Goal: Book appointment/travel/reservation

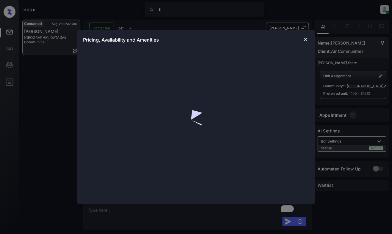
scroll to position [634, 0]
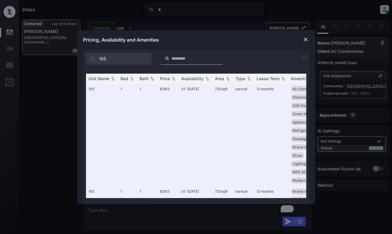
click at [305, 54] on img at bounding box center [303, 57] width 7 height 7
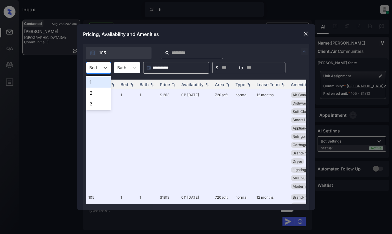
click at [99, 69] on div "Bed" at bounding box center [93, 67] width 14 height 9
click at [96, 85] on div "1" at bounding box center [98, 82] width 25 height 11
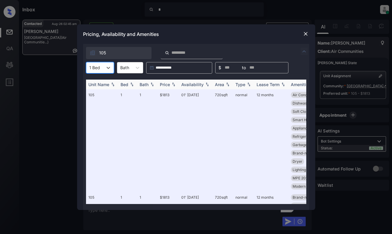
click at [167, 86] on div "Price" at bounding box center [165, 84] width 10 height 5
click at [165, 84] on div "Price" at bounding box center [165, 84] width 10 height 5
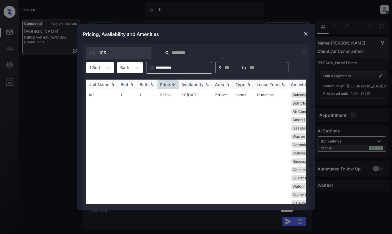
click at [165, 84] on div "Price" at bounding box center [165, 84] width 10 height 5
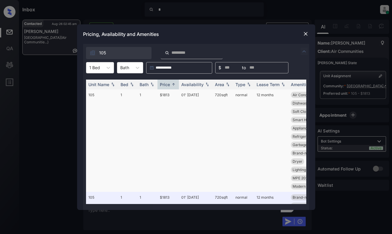
click at [168, 107] on td "$1813" at bounding box center [167, 141] width 21 height 103
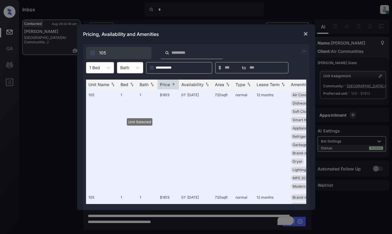
click at [307, 32] on img at bounding box center [306, 34] width 6 height 6
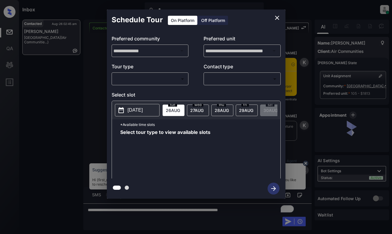
scroll to position [515, 0]
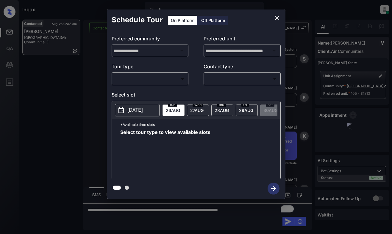
click at [150, 82] on body "Inbox * Dominic Ceralde Online Set yourself offline Set yourself on break Profi…" at bounding box center [196, 117] width 392 height 234
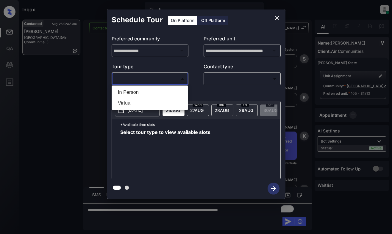
click at [153, 95] on li "In Person" at bounding box center [149, 92] width 73 height 11
type input "********"
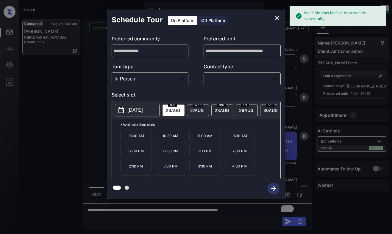
click at [138, 109] on p "2025-08-26" at bounding box center [135, 110] width 15 height 7
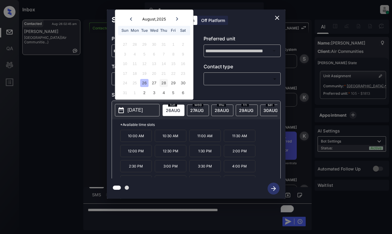
click at [160, 83] on div "28" at bounding box center [163, 83] width 8 height 8
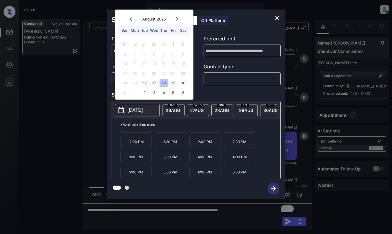
scroll to position [10, 0]
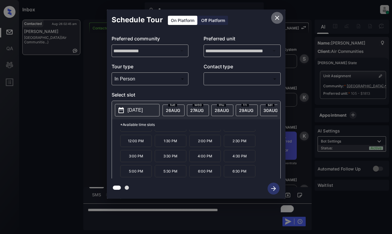
click at [276, 17] on icon "close" at bounding box center [276, 17] width 7 height 7
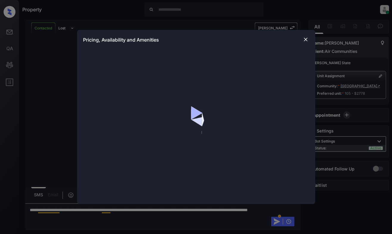
scroll to position [1053, 0]
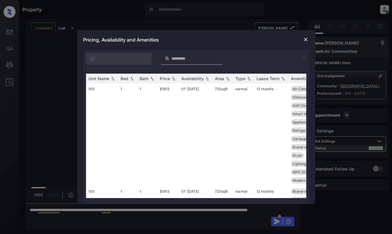
click at [302, 57] on img at bounding box center [303, 57] width 7 height 7
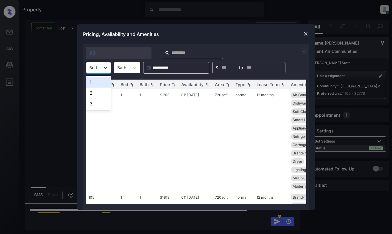
click at [102, 69] on div at bounding box center [105, 67] width 11 height 11
click at [97, 92] on div "2" at bounding box center [98, 93] width 25 height 11
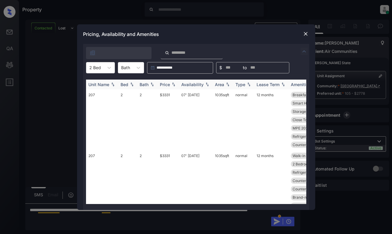
click at [162, 83] on div "Price" at bounding box center [165, 84] width 10 height 5
click at [308, 33] on img at bounding box center [306, 34] width 6 height 6
